Goal: Task Accomplishment & Management: Manage account settings

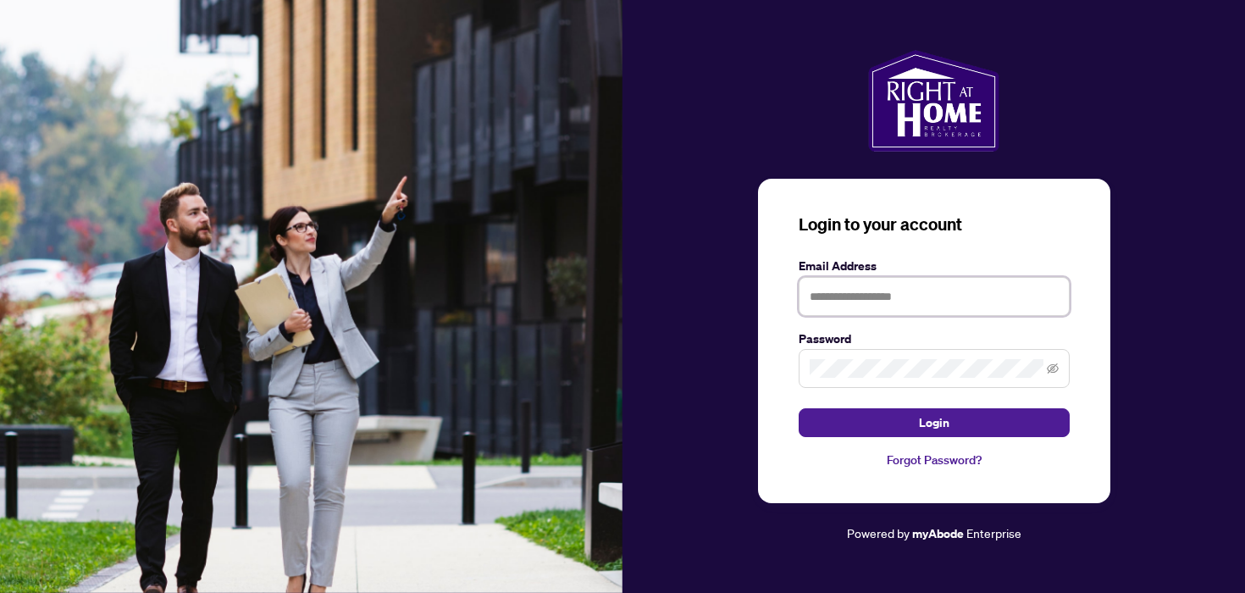
click at [831, 296] on input "text" at bounding box center [933, 296] width 271 height 39
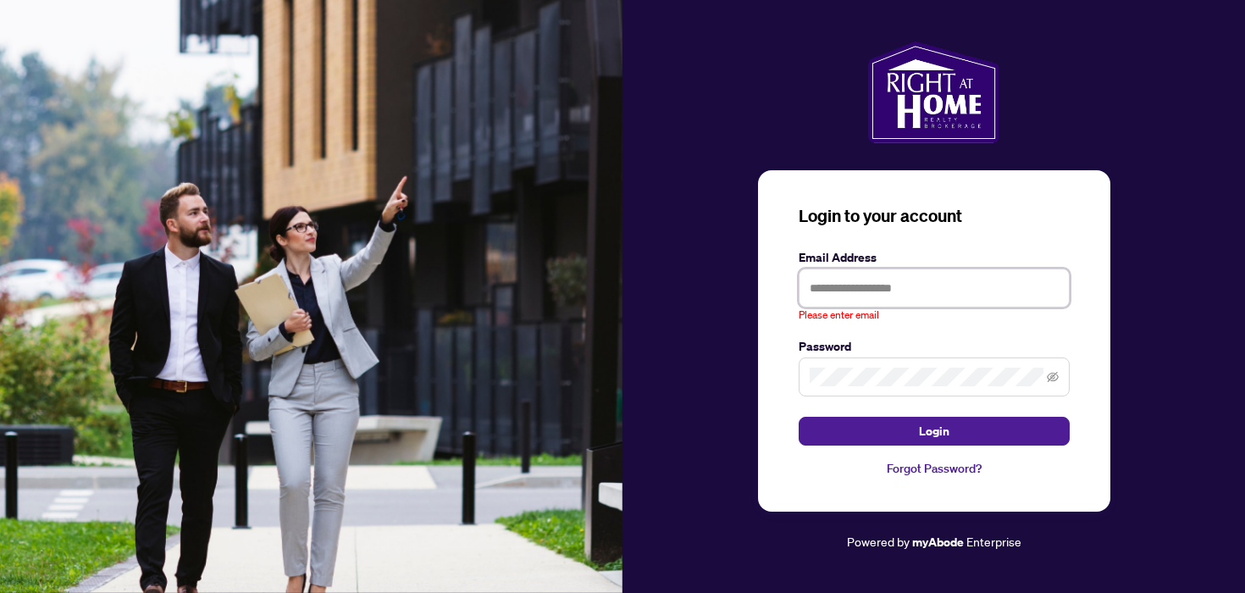
type input "**********"
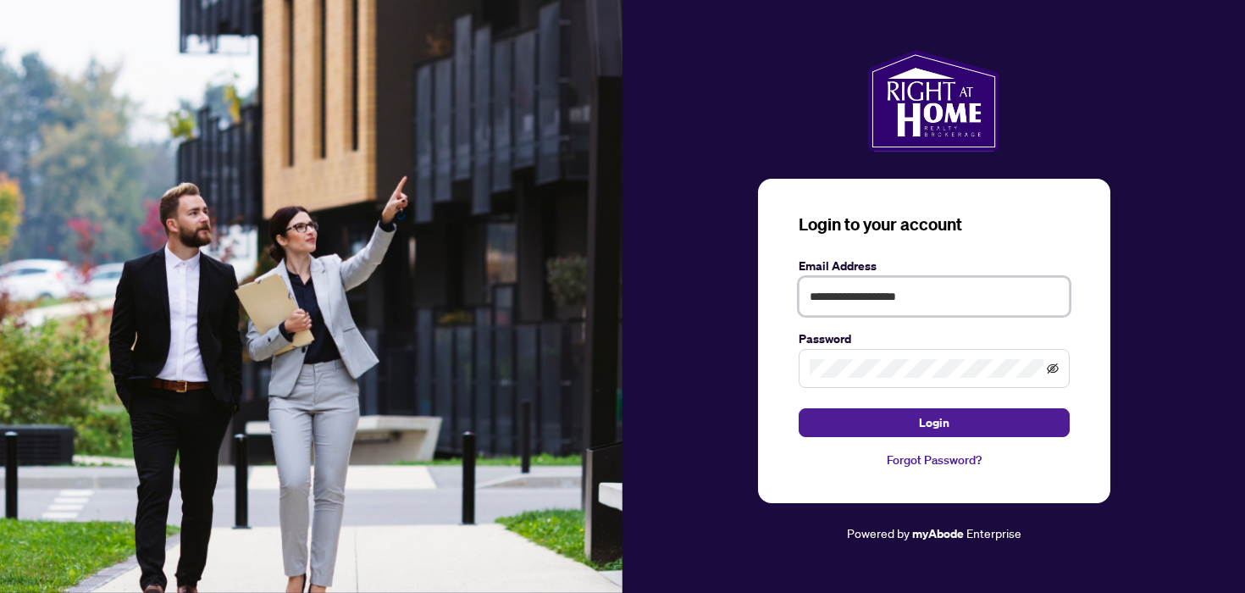
click at [1050, 368] on icon "eye-invisible" at bounding box center [1052, 368] width 12 height 10
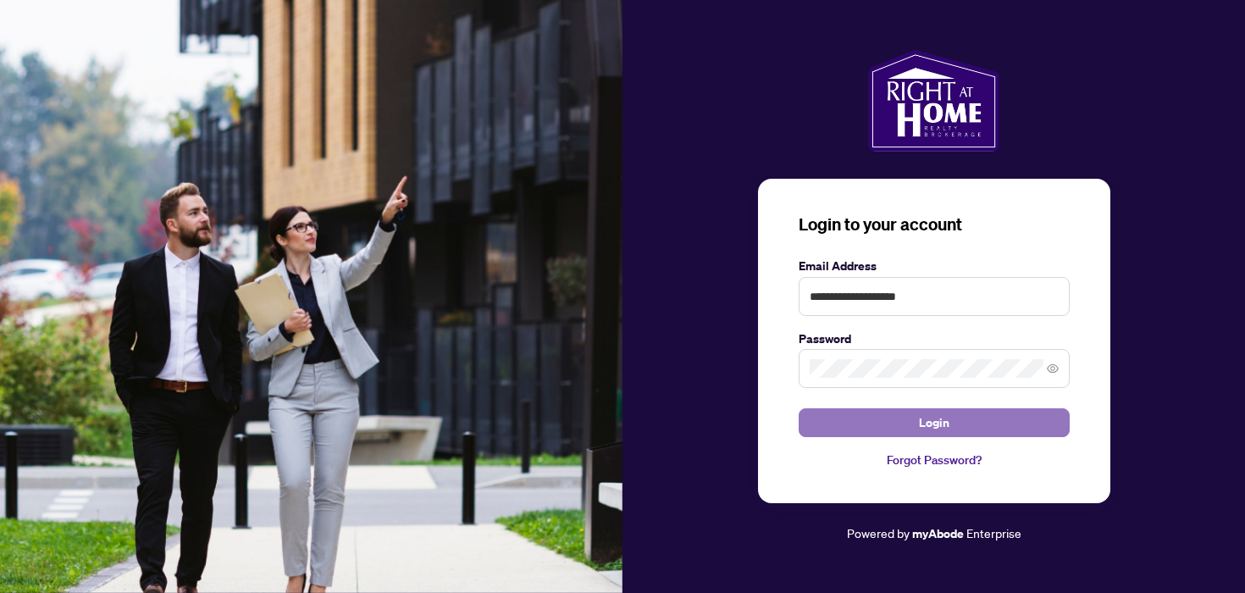
click at [1028, 430] on button "Login" at bounding box center [933, 422] width 271 height 29
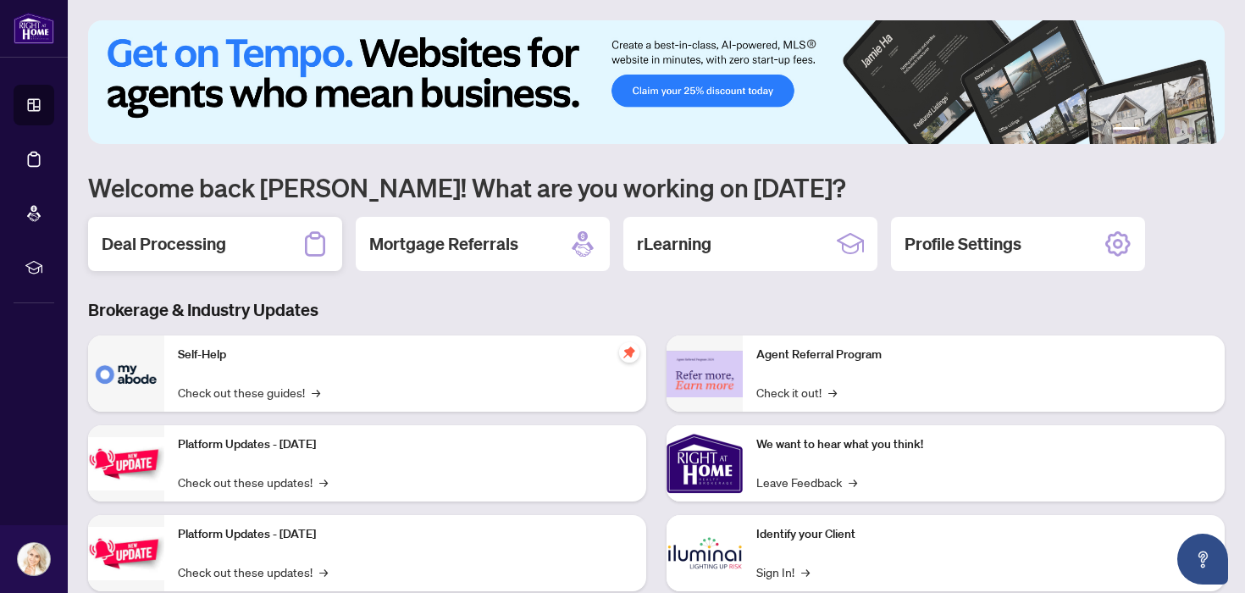
click at [273, 242] on div "Deal Processing" at bounding box center [215, 244] width 254 height 54
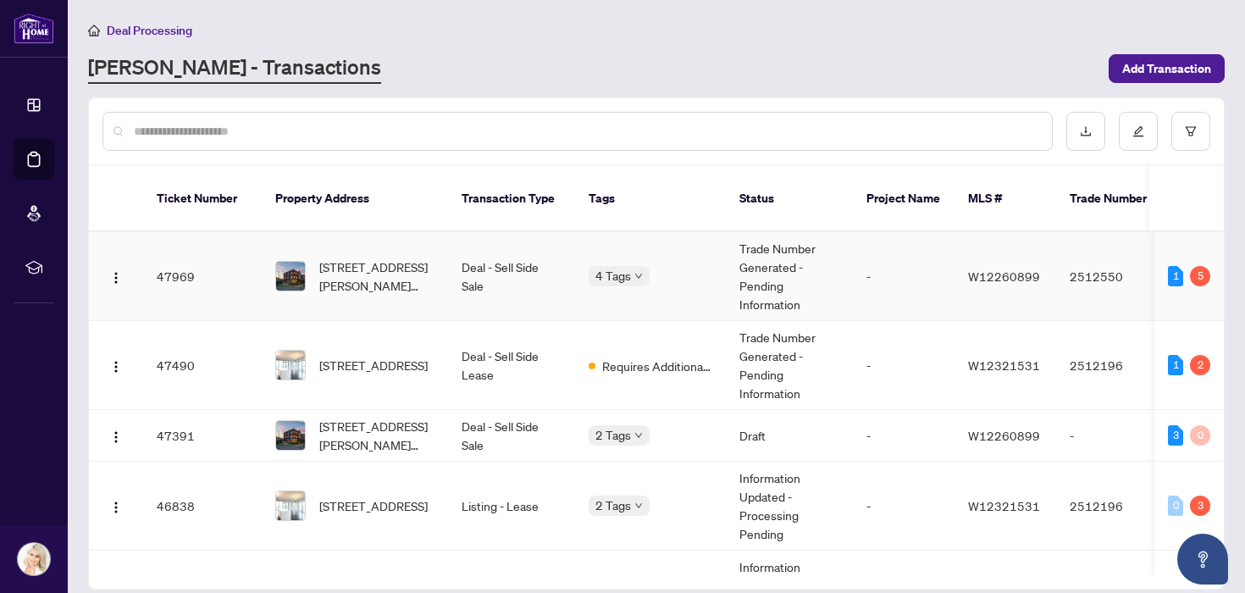
click at [649, 266] on div "4 Tags" at bounding box center [650, 275] width 124 height 19
click at [636, 260] on body "Dashboard Deal Processing Mortgage Referrals rLearning [PERSON_NAME]-Kholi [EMA…" at bounding box center [622, 296] width 1245 height 593
click at [473, 277] on td "Deal - Sell Side Sale" at bounding box center [511, 276] width 127 height 89
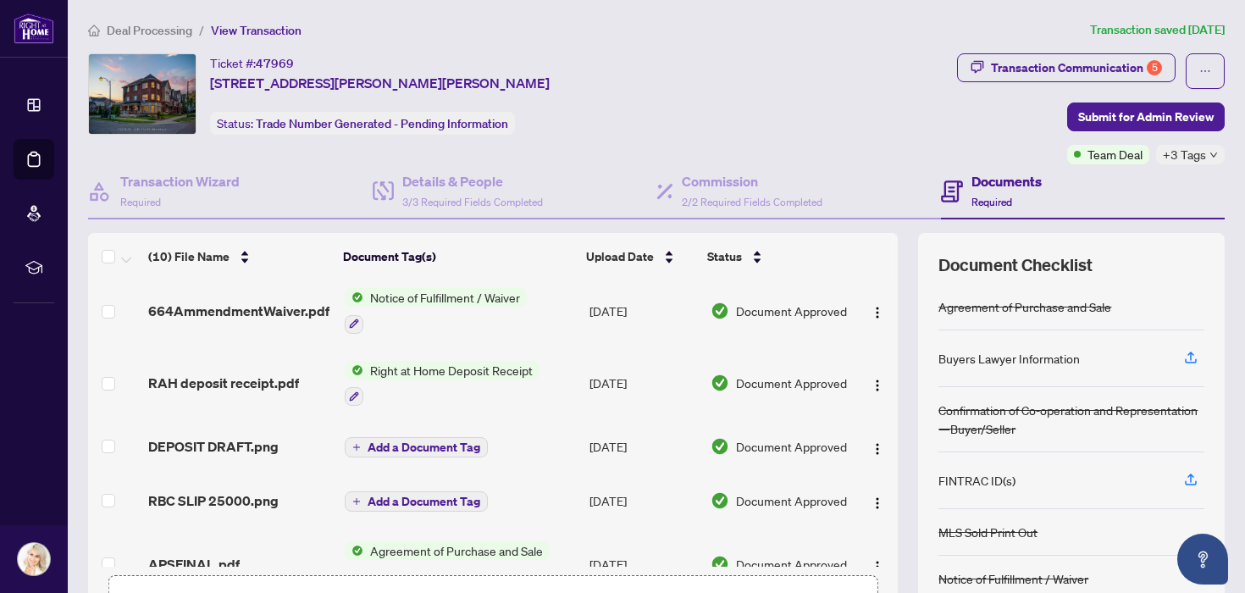
scroll to position [394, 0]
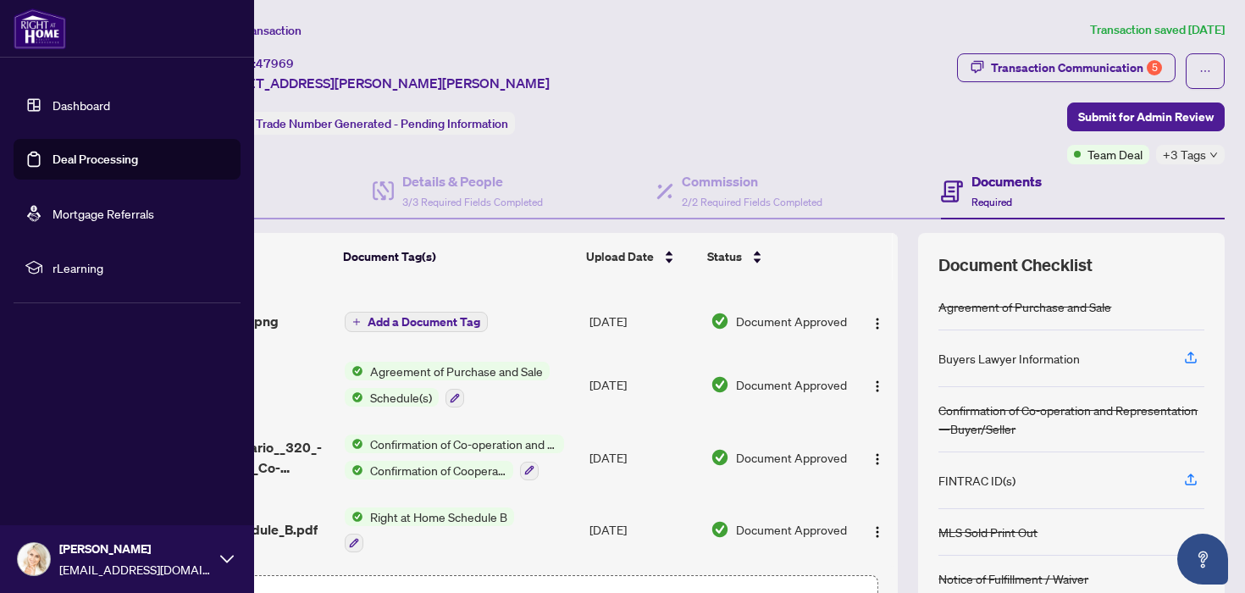
click at [68, 97] on link "Dashboard" at bounding box center [81, 104] width 58 height 15
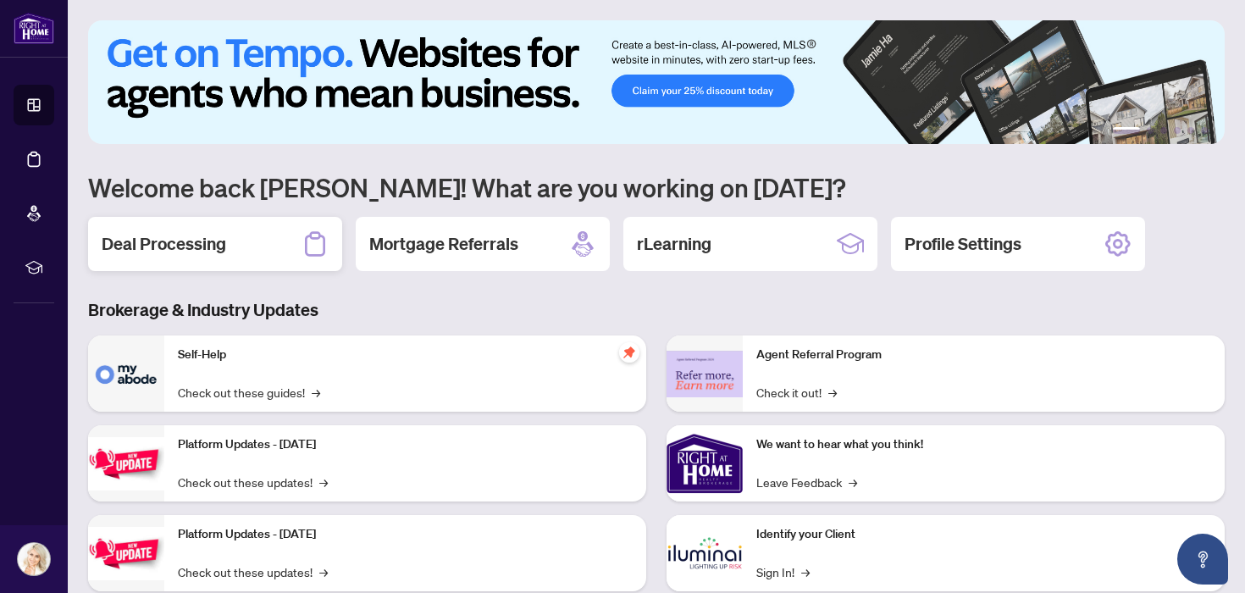
click at [206, 242] on h2 "Deal Processing" at bounding box center [164, 244] width 124 height 24
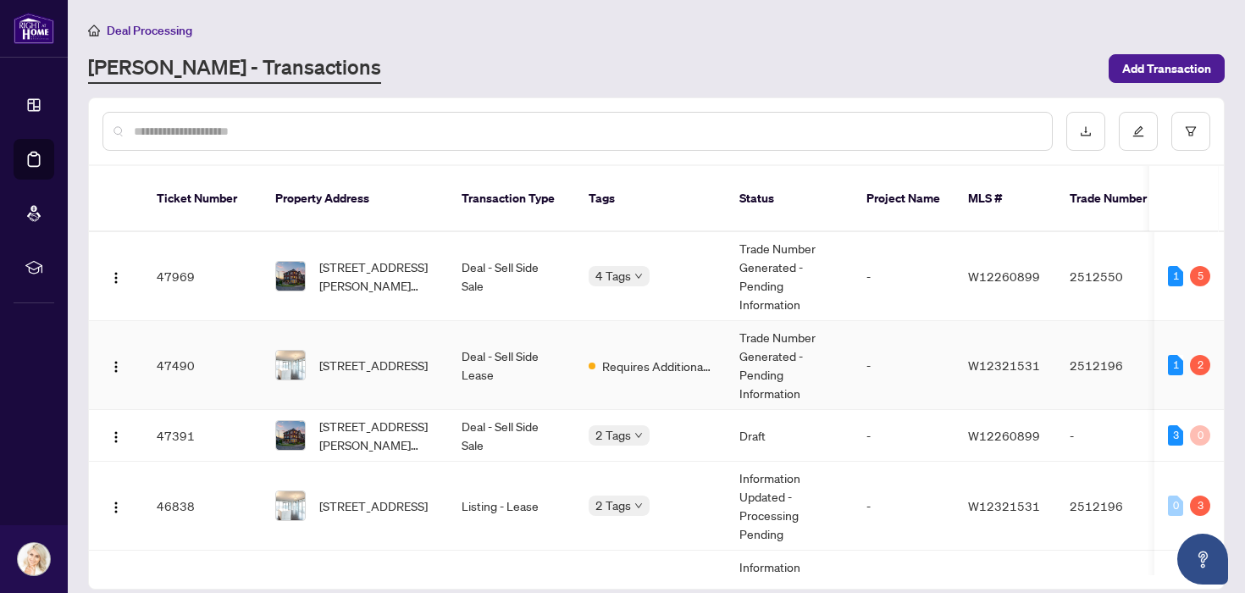
click at [649, 362] on td "Requires Additional Docs" at bounding box center [650, 365] width 151 height 89
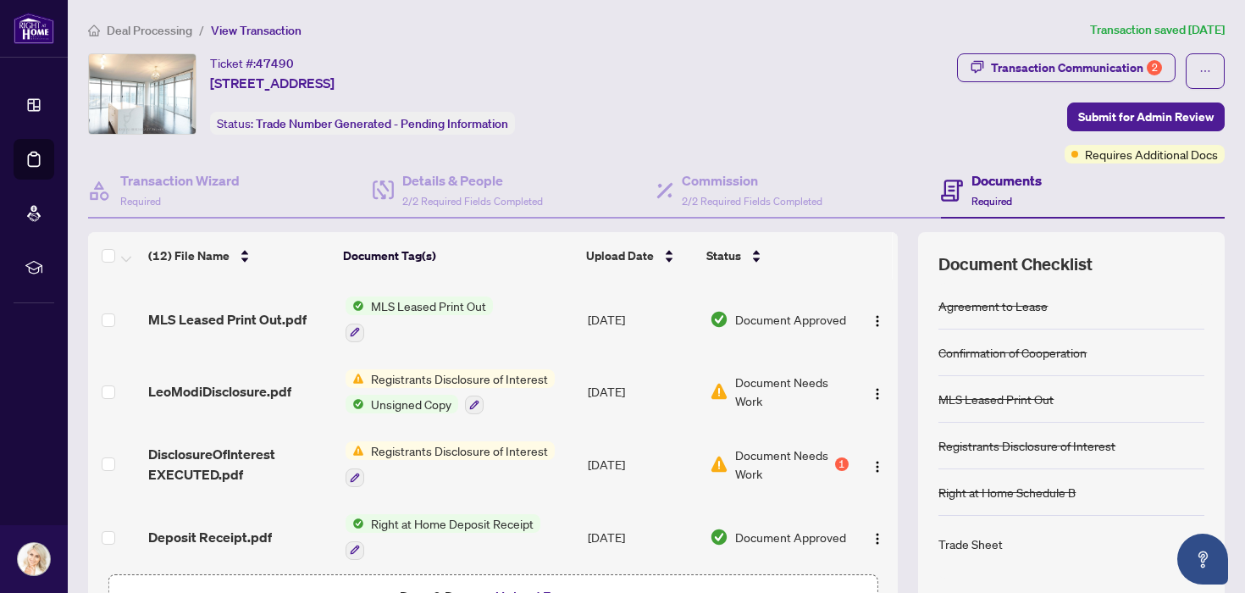
scroll to position [134, 0]
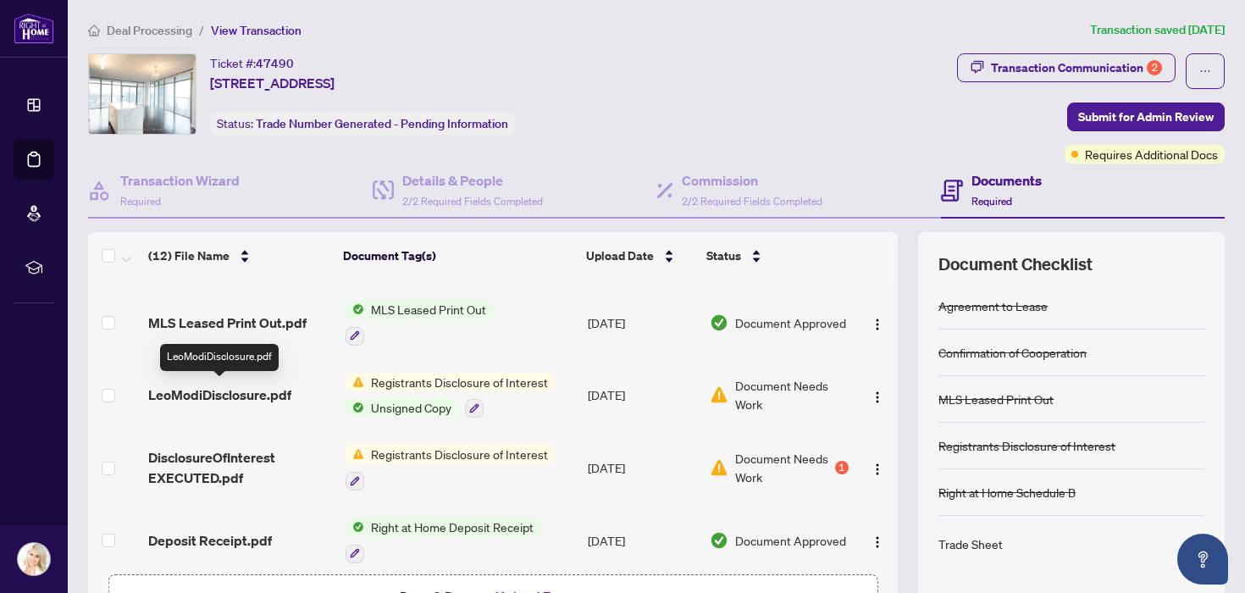
click at [272, 395] on span "LeoModiDisclosure.pdf" at bounding box center [219, 394] width 143 height 20
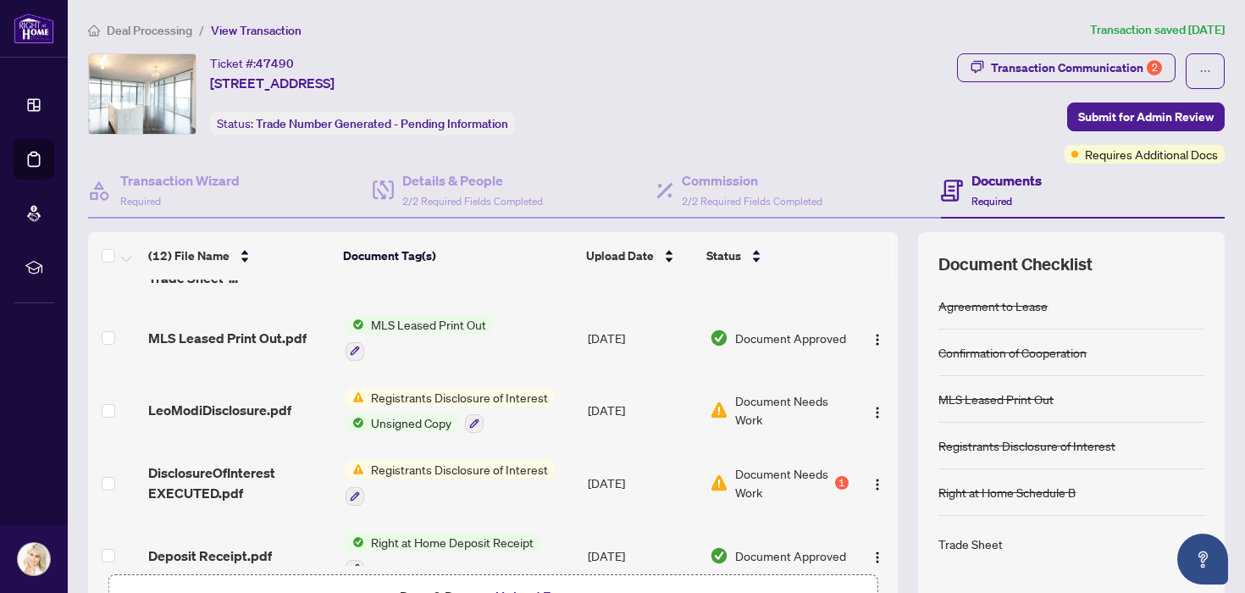
scroll to position [123, 0]
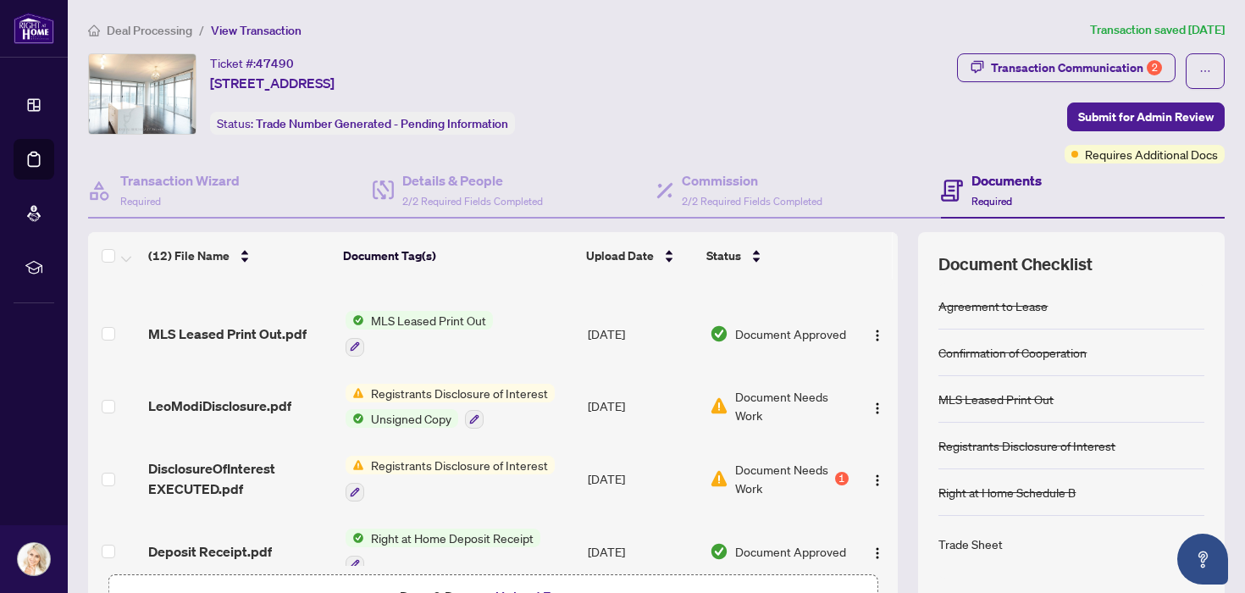
click at [469, 461] on span "Registrants Disclosure of Interest" at bounding box center [459, 464] width 190 height 19
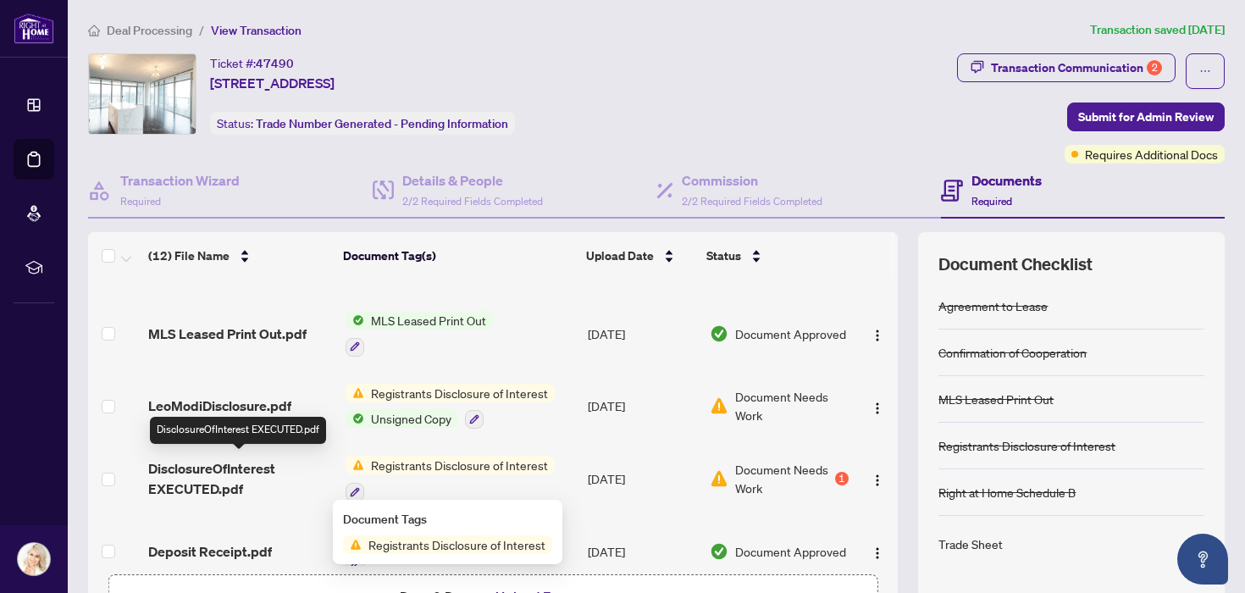
click at [244, 466] on span "DisclosureOfInterest EXECUTED.pdf" at bounding box center [240, 478] width 184 height 41
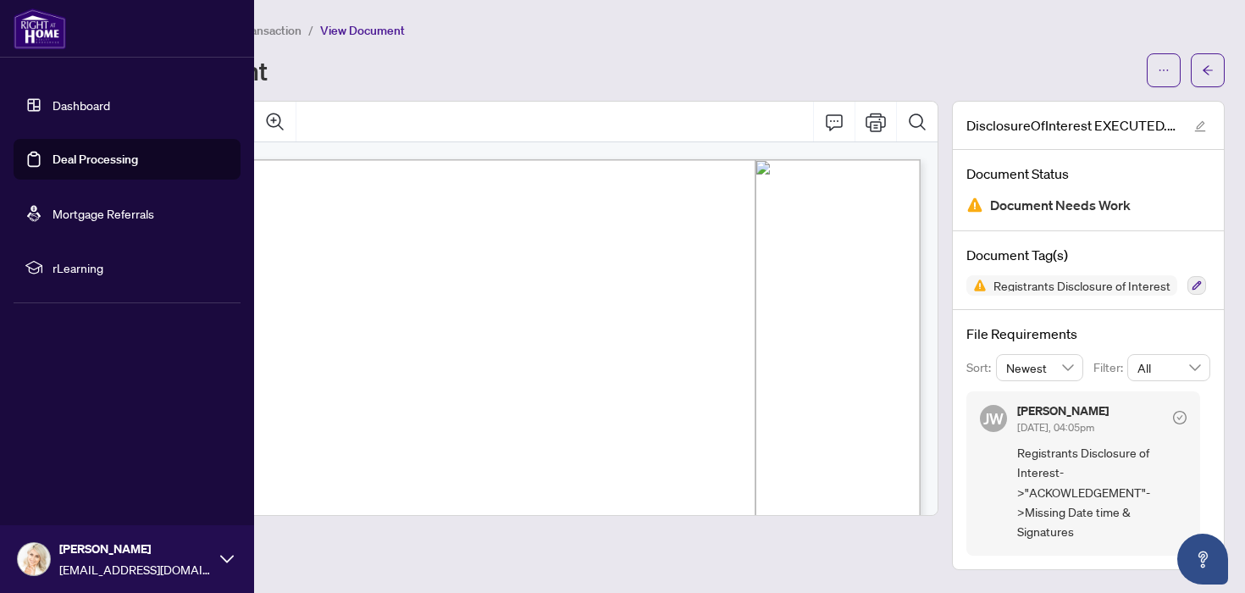
click at [61, 109] on link "Dashboard" at bounding box center [81, 104] width 58 height 15
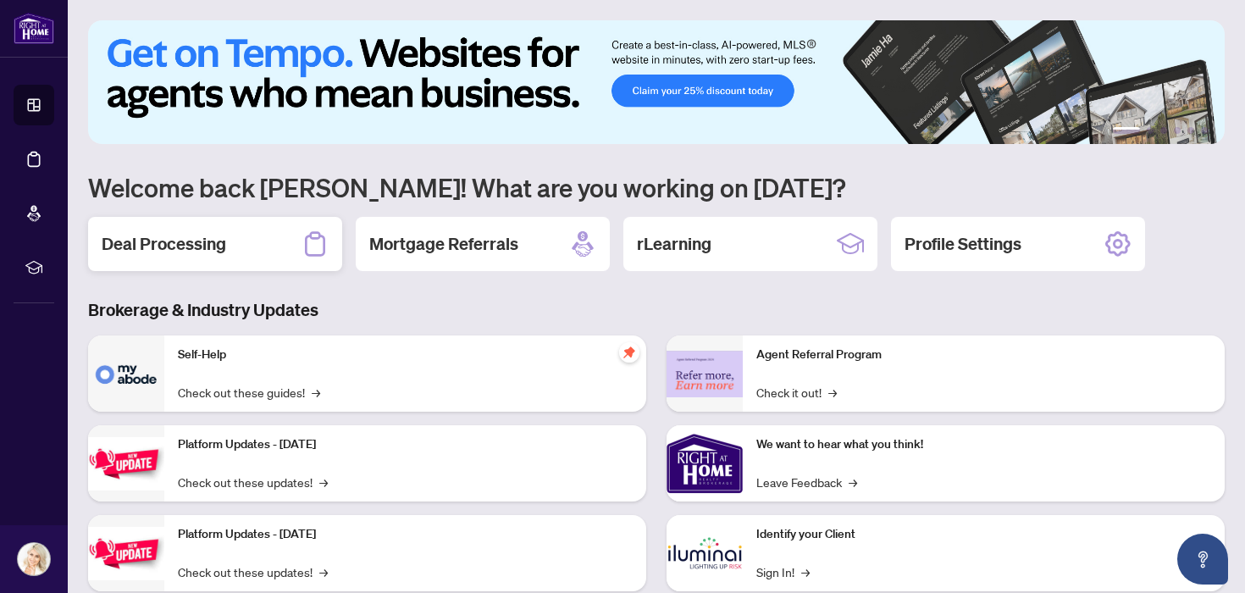
click at [201, 235] on h2 "Deal Processing" at bounding box center [164, 244] width 124 height 24
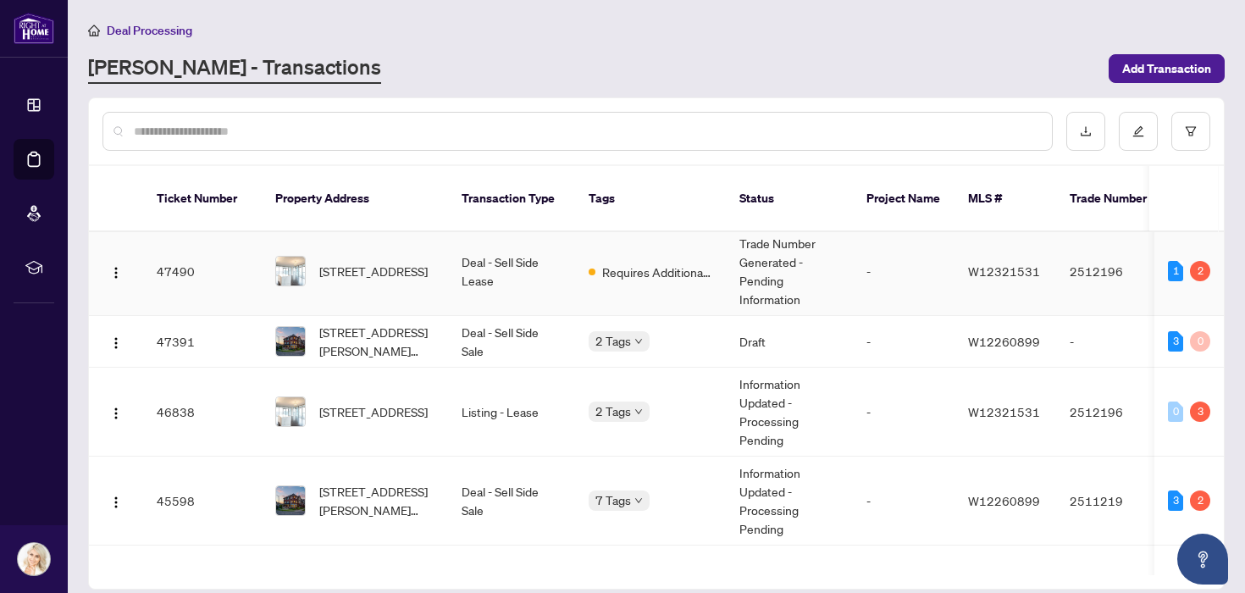
scroll to position [247, 0]
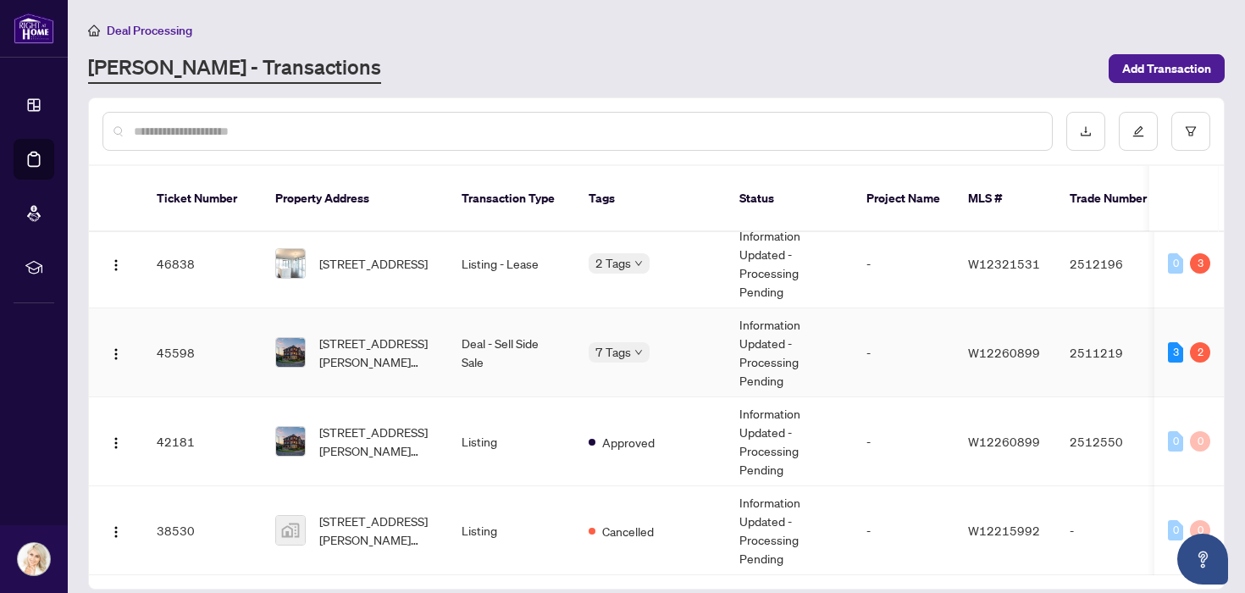
click at [628, 342] on span "7 Tags" at bounding box center [613, 351] width 36 height 19
click at [456, 334] on td "Deal - Sell Side Sale" at bounding box center [511, 352] width 127 height 89
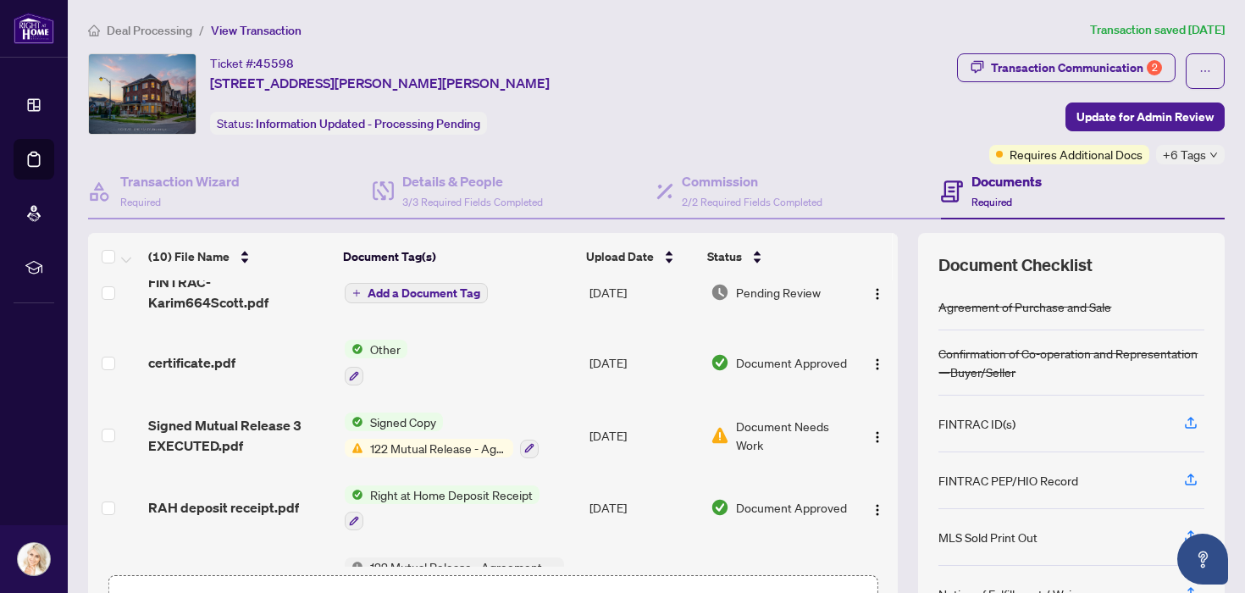
scroll to position [129, 0]
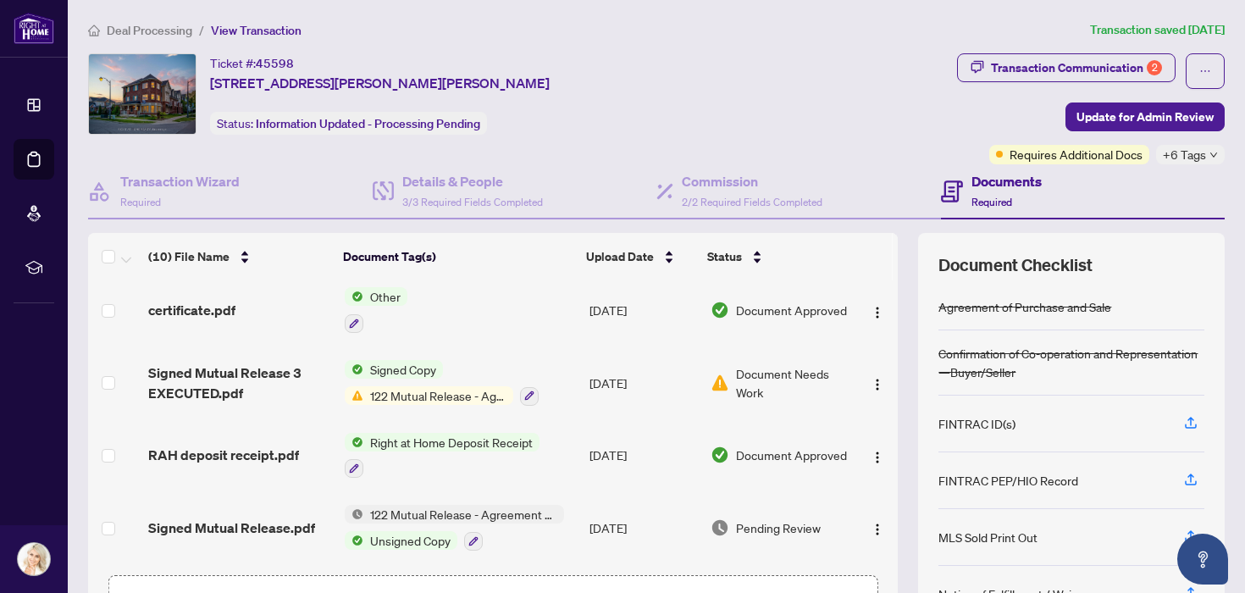
click at [455, 386] on span "122 Mutual Release - Agreement of Purchase and Sale" at bounding box center [438, 395] width 150 height 19
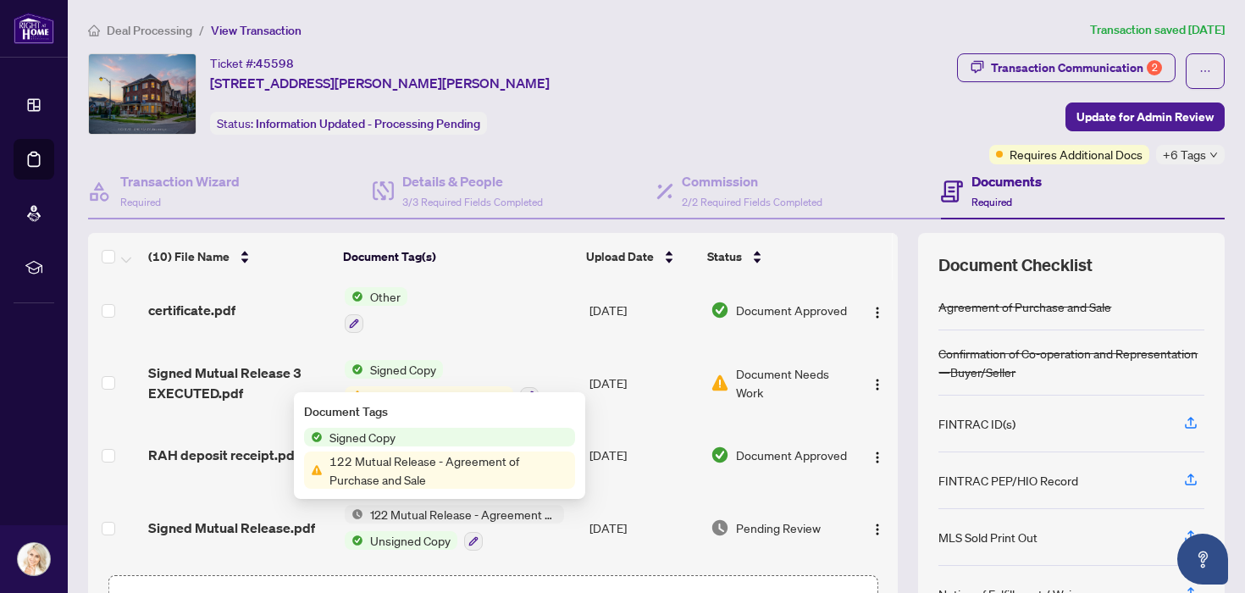
click at [459, 477] on span "122 Mutual Release - Agreement of Purchase and Sale" at bounding box center [449, 469] width 252 height 37
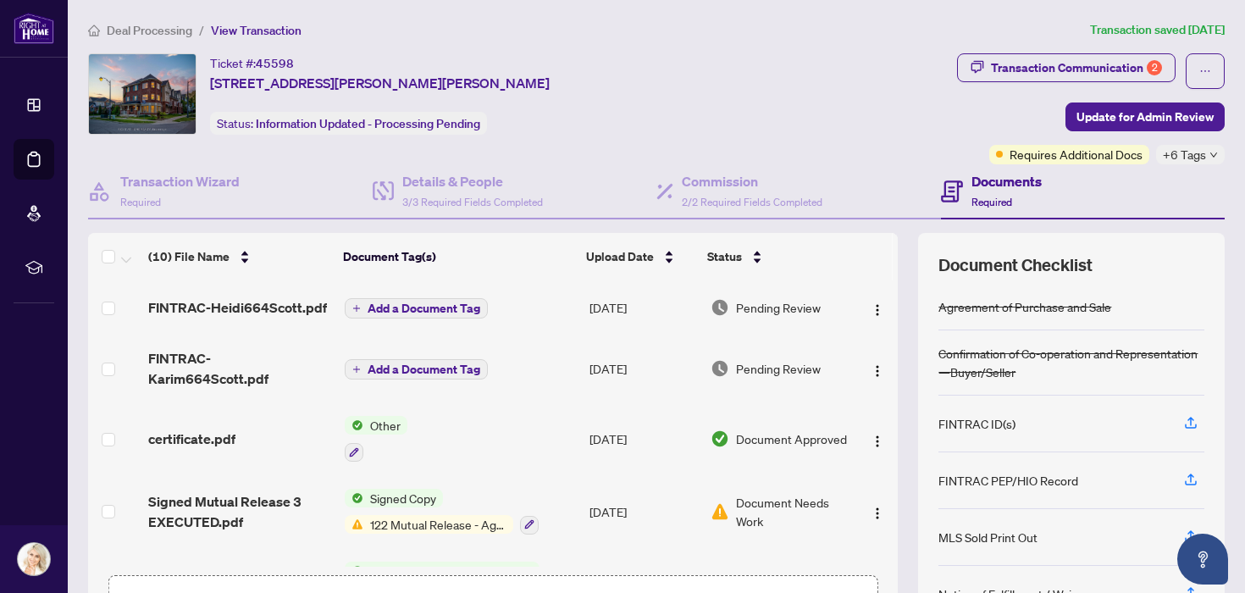
click at [36, 36] on img at bounding box center [34, 28] width 41 height 31
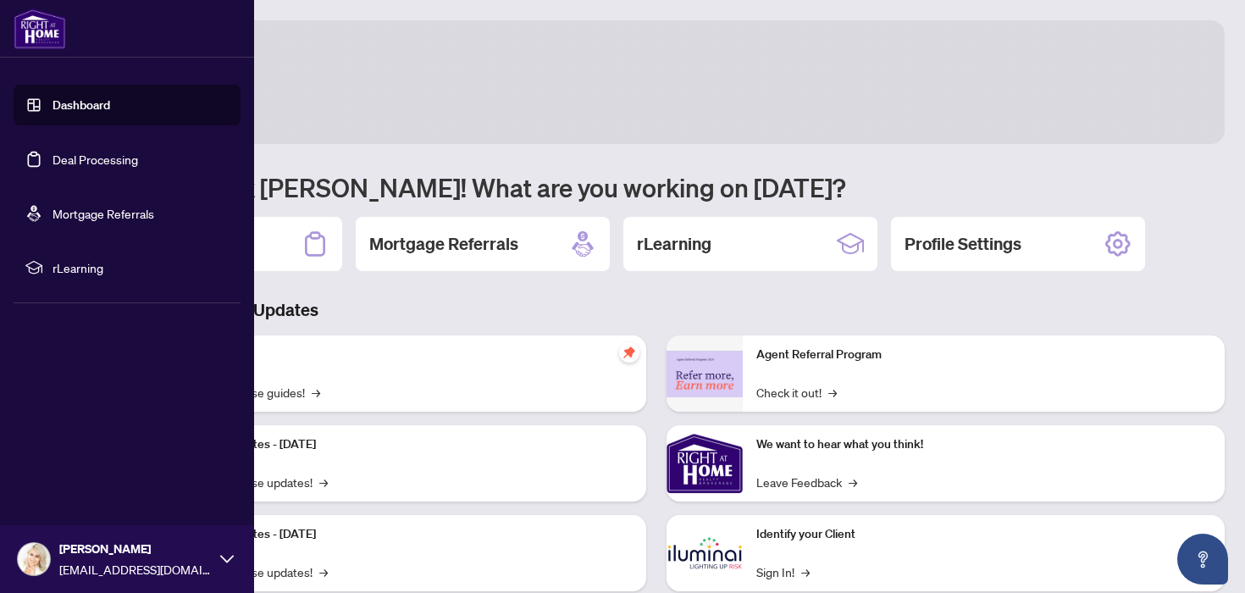
click at [64, 106] on link "Dashboard" at bounding box center [81, 104] width 58 height 15
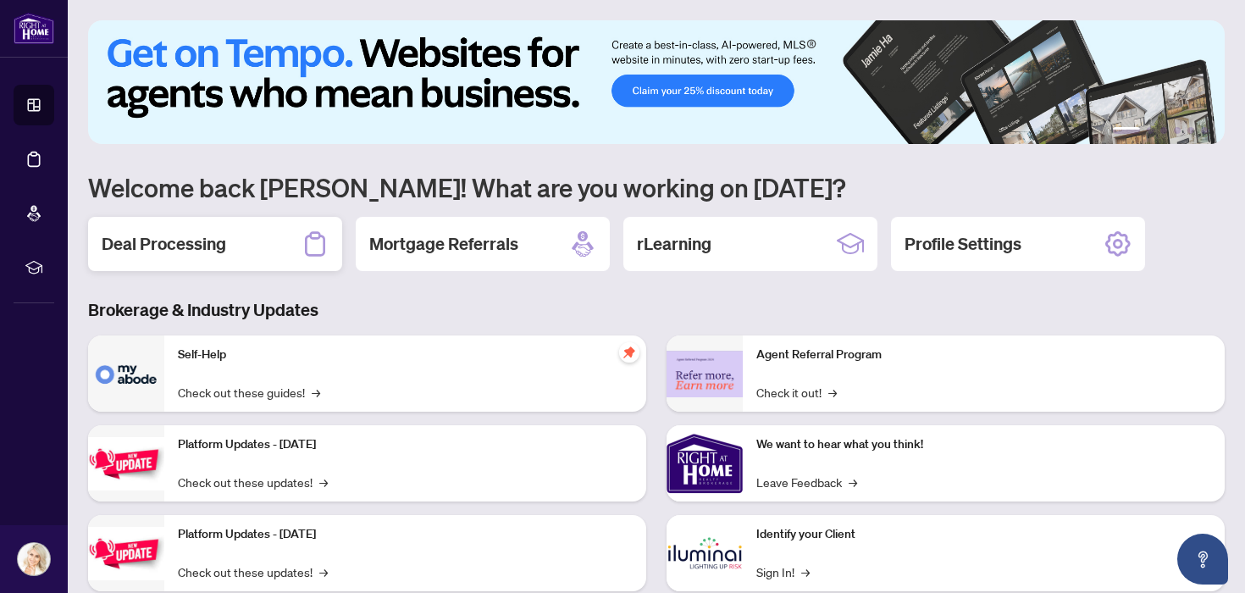
click at [200, 218] on div "Deal Processing" at bounding box center [215, 244] width 254 height 54
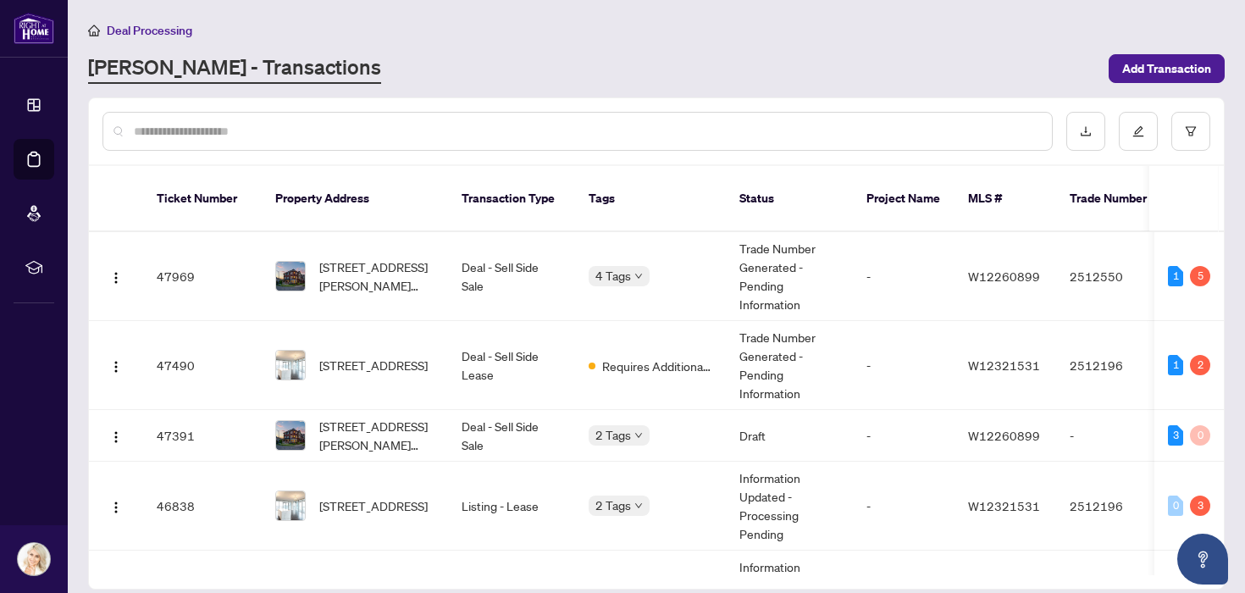
click at [558, 37] on div "Deal Processing" at bounding box center [656, 29] width 1136 height 19
click at [643, 356] on span "Requires Additional Docs" at bounding box center [657, 365] width 110 height 19
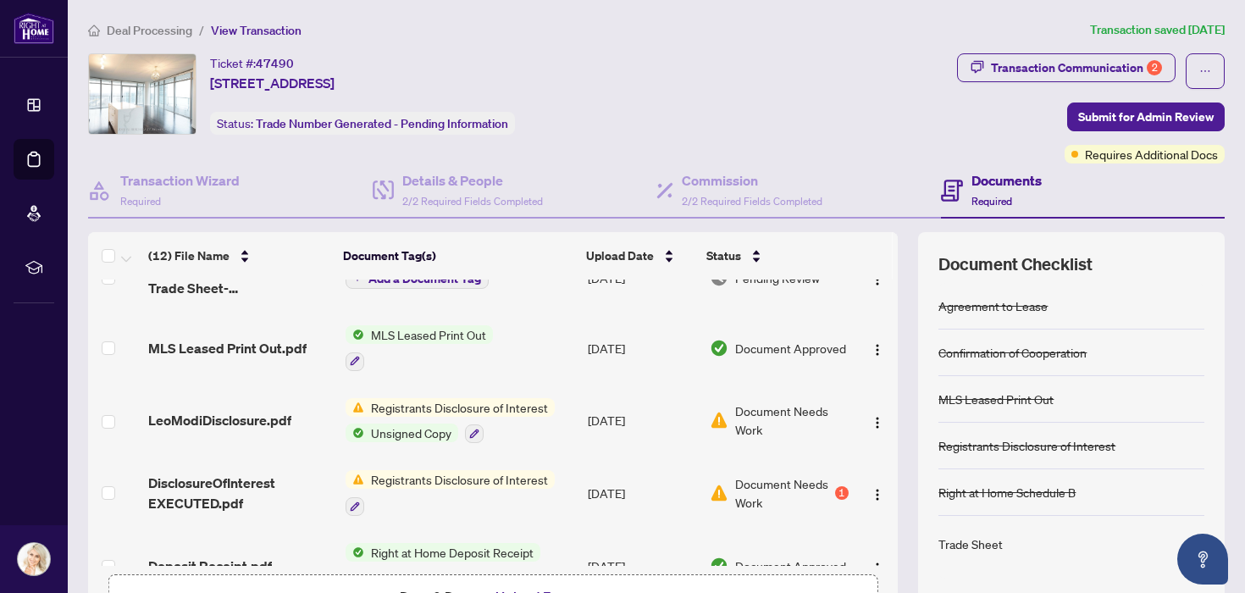
scroll to position [125, 0]
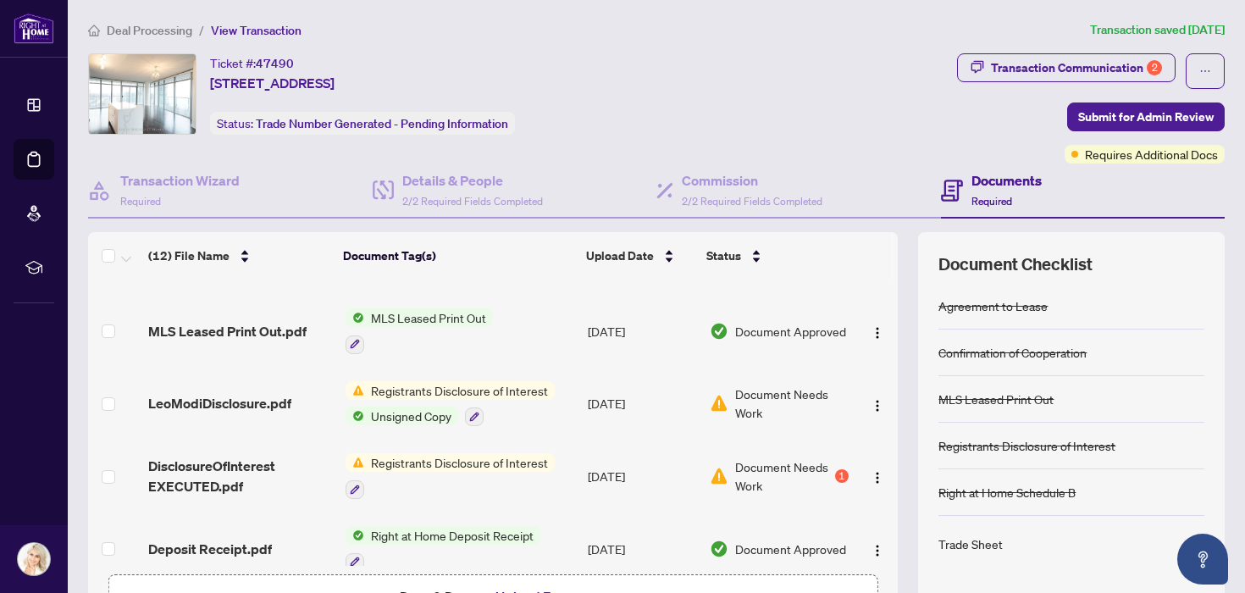
click at [836, 474] on div "1" at bounding box center [842, 476] width 14 height 14
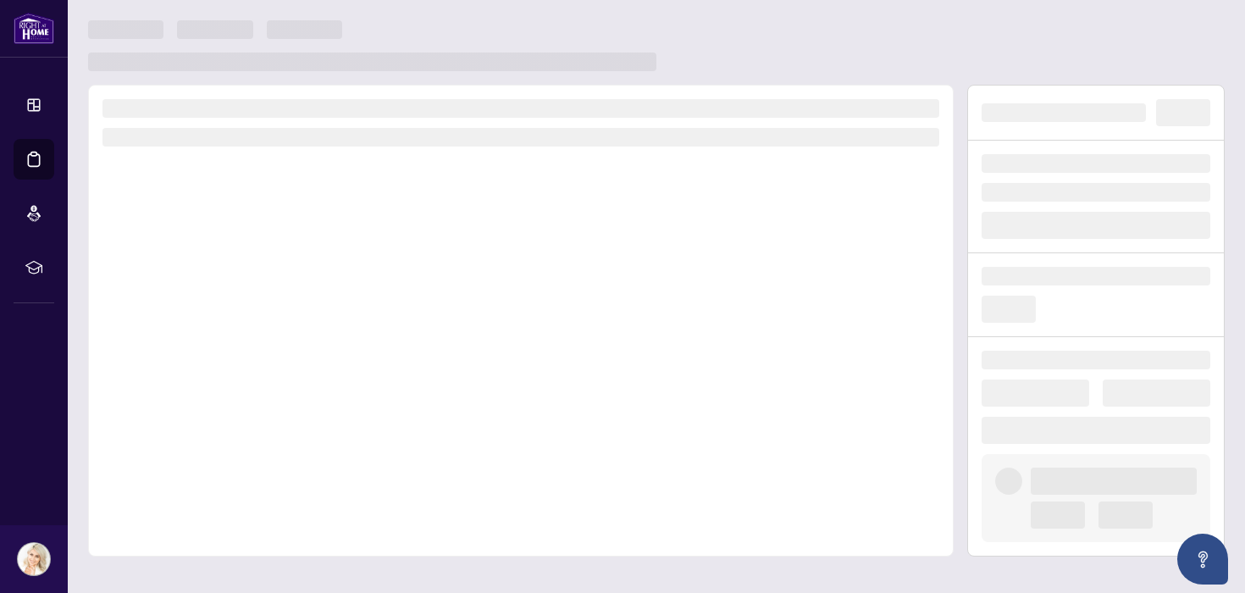
click at [742, 49] on div at bounding box center [656, 45] width 1136 height 51
